Goal: Task Accomplishment & Management: Use online tool/utility

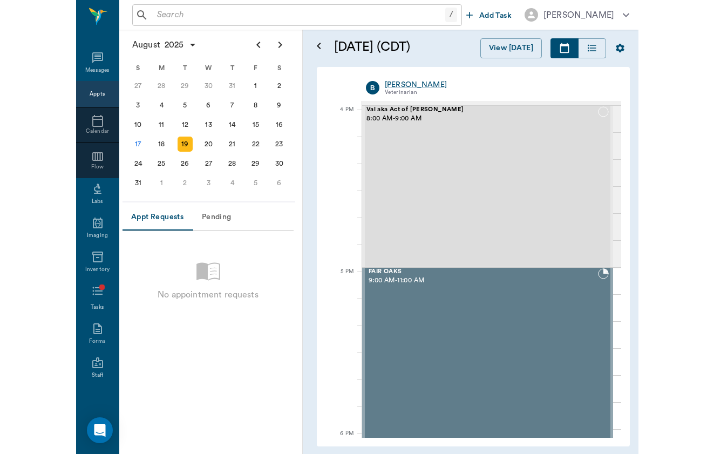
scroll to position [1290, 0]
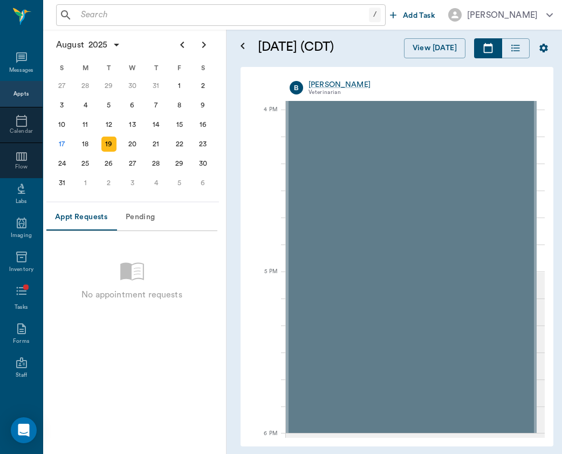
click at [155, 9] on input "text" at bounding box center [223, 15] width 292 height 15
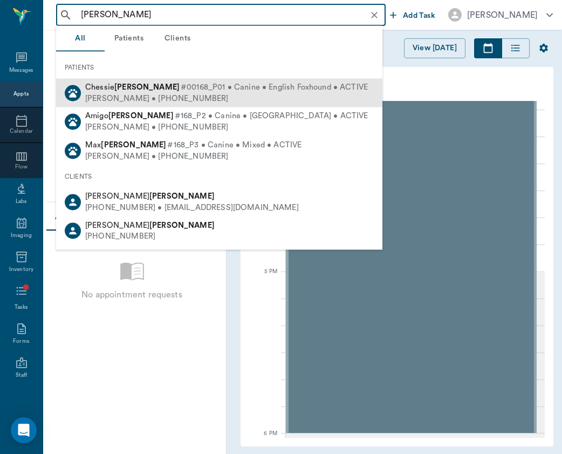
click at [129, 101] on div "[PERSON_NAME] • [PHONE_NUMBER]" at bounding box center [226, 98] width 283 height 11
type input "[PERSON_NAME]"
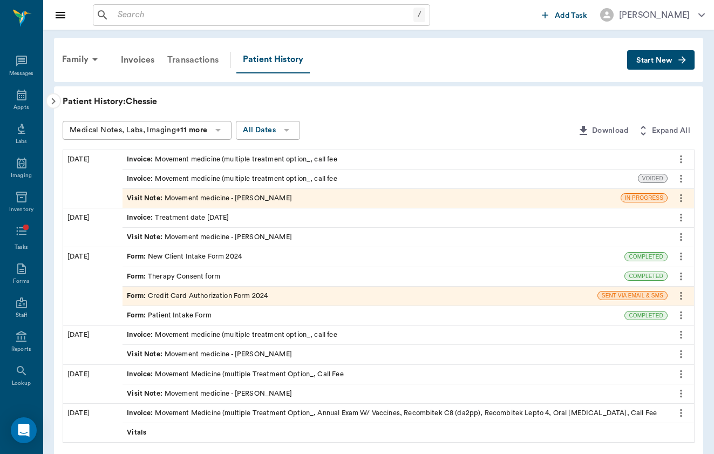
click at [202, 62] on div "Transactions" at bounding box center [193, 60] width 64 height 26
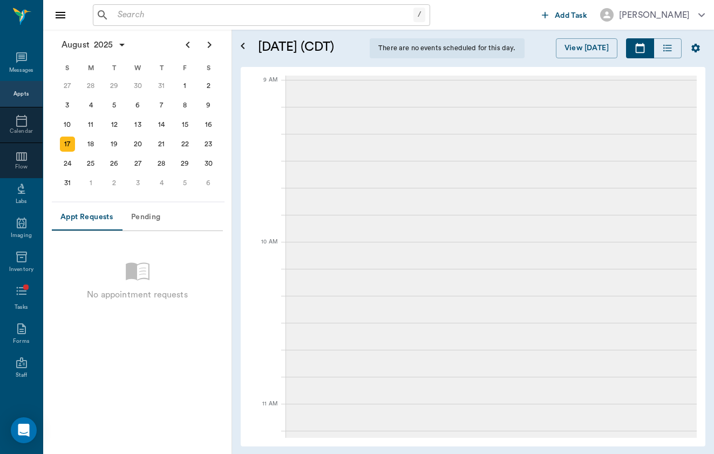
click at [239, 12] on input "text" at bounding box center [263, 15] width 300 height 15
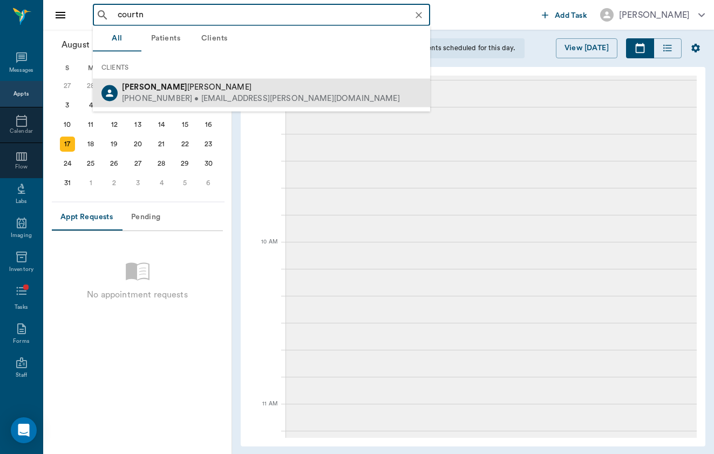
click at [213, 91] on div "[PERSON_NAME]" at bounding box center [261, 87] width 278 height 11
type input "courtn"
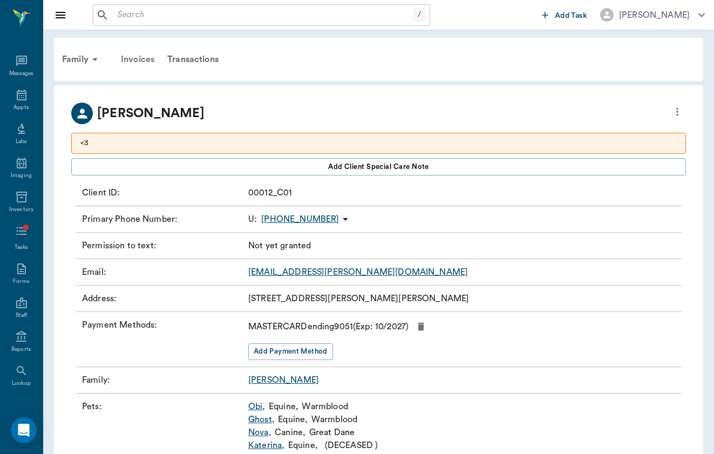
click at [136, 53] on div "Invoices" at bounding box center [137, 59] width 46 height 26
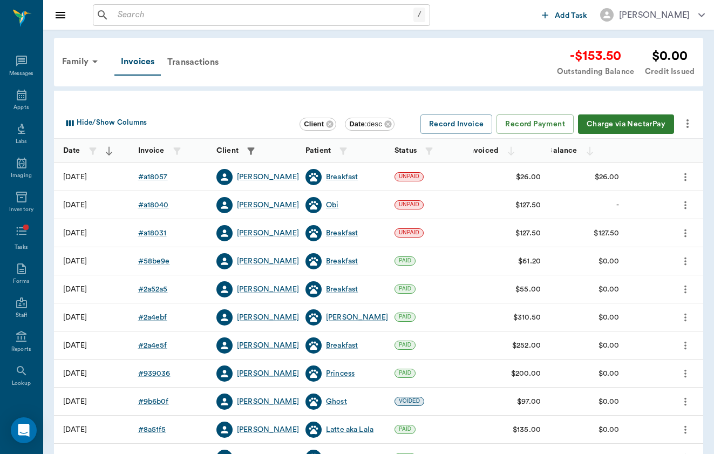
click at [687, 122] on icon "more" at bounding box center [687, 123] width 13 height 13
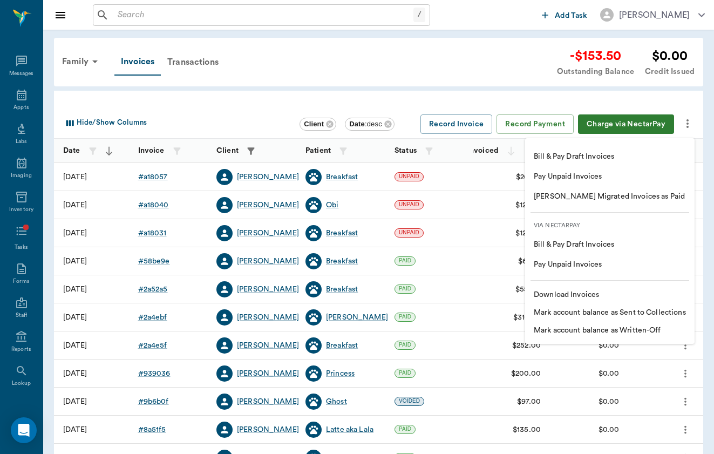
click at [444, 101] on div at bounding box center [357, 227] width 714 height 454
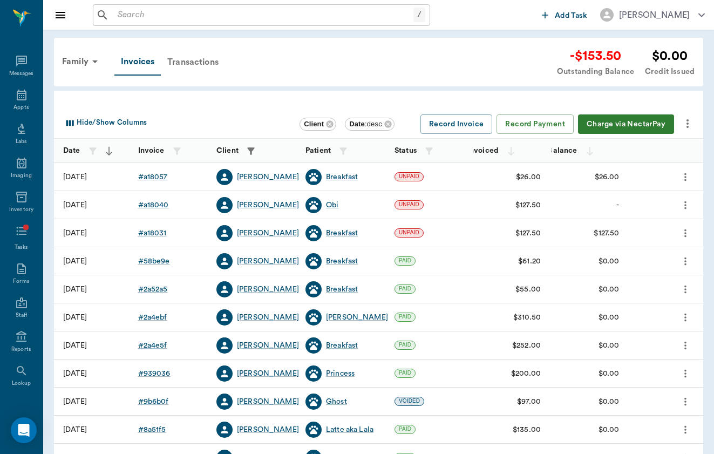
click at [183, 50] on div "Transactions" at bounding box center [193, 62] width 64 height 26
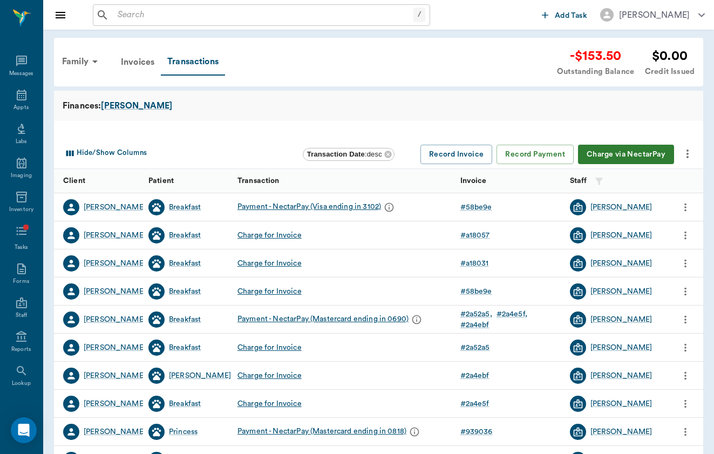
click at [686, 153] on icon "more" at bounding box center [687, 153] width 13 height 13
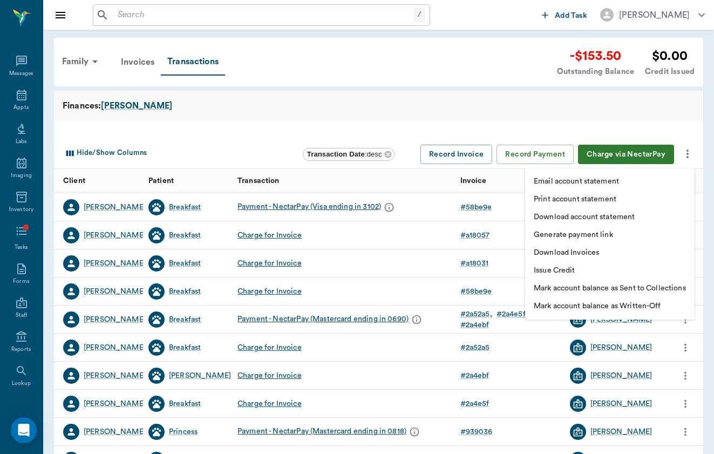
click at [668, 243] on li "Generate payment link" at bounding box center [609, 235] width 169 height 18
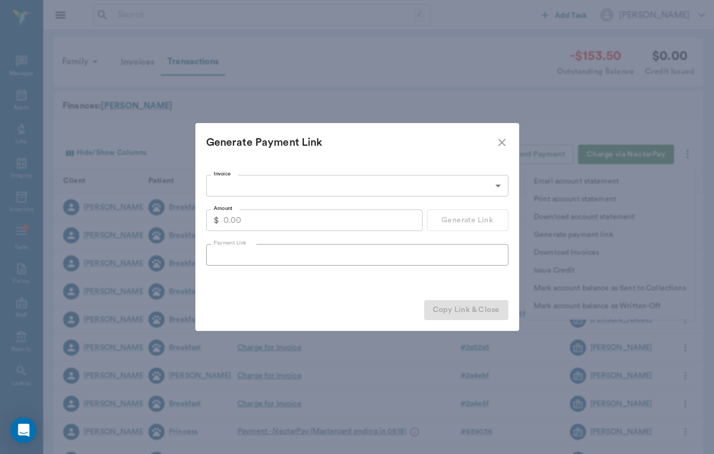
click at [324, 189] on body "/ ​ Add Task Brittany Newsham Nectar Messages Appts Labs Imaging Inventory Task…" at bounding box center [357, 332] width 714 height 664
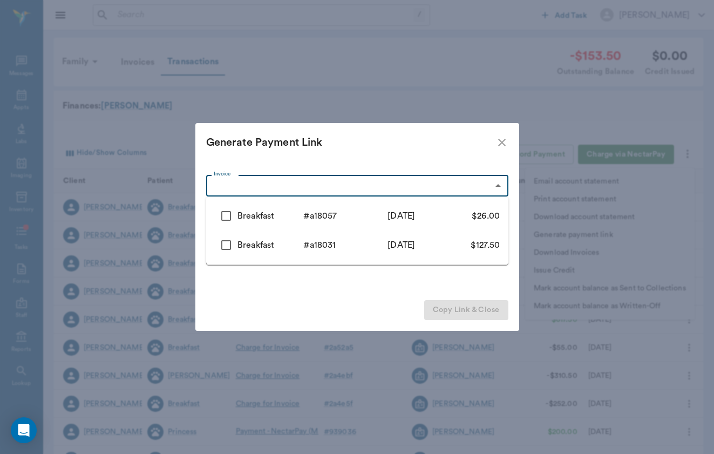
click at [504, 139] on div at bounding box center [357, 227] width 714 height 454
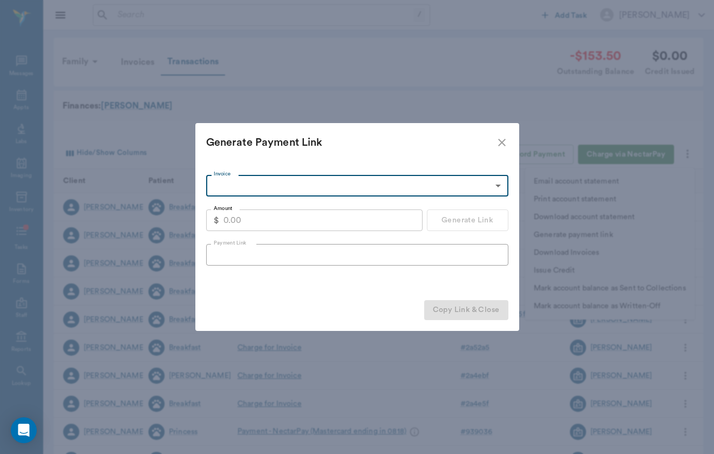
click at [502, 144] on icon "close" at bounding box center [502, 143] width 8 height 8
